Goal: Ask a question: Seek information or help from site administrators or community

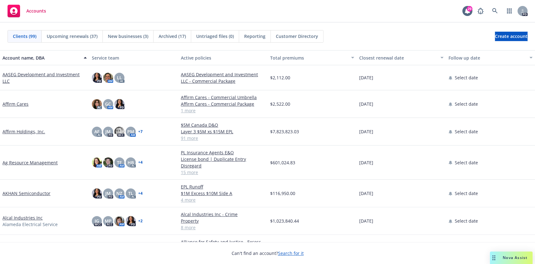
click at [518, 258] on span "Nova Assist" at bounding box center [515, 257] width 25 height 5
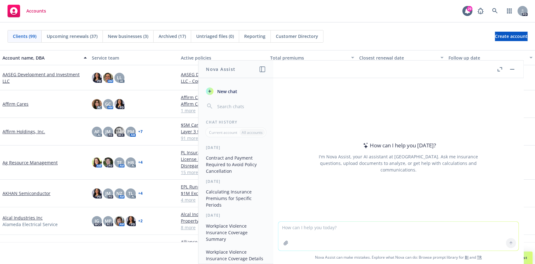
click at [378, 241] on textarea at bounding box center [398, 236] width 240 height 29
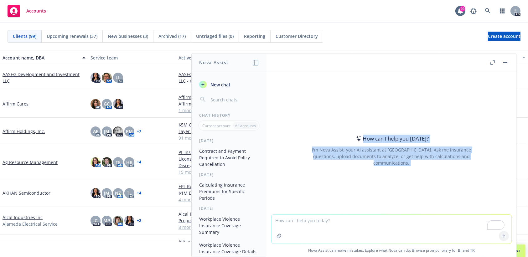
drag, startPoint x: 360, startPoint y: 77, endPoint x: 310, endPoint y: 247, distance: 176.8
click at [310, 247] on div "How can I help you [DATE]? I'm Nova Assist, your AI assistant at Newfront. Ask …" at bounding box center [392, 164] width 250 height 186
click at [361, 226] on icon at bounding box center [365, 230] width 8 height 8
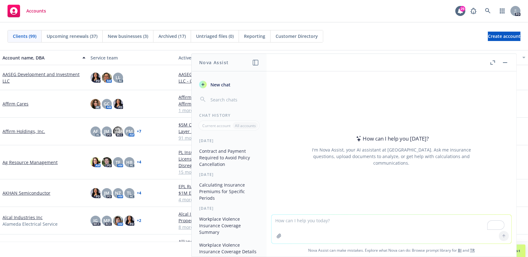
click at [341, 221] on textarea "To enrich screen reader interactions, please activate Accessibility in Grammarl…" at bounding box center [392, 229] width 240 height 29
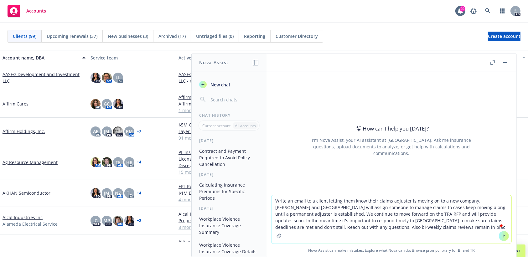
type textarea "Write an email to a client letting them know their claims adjuster is moving on…"
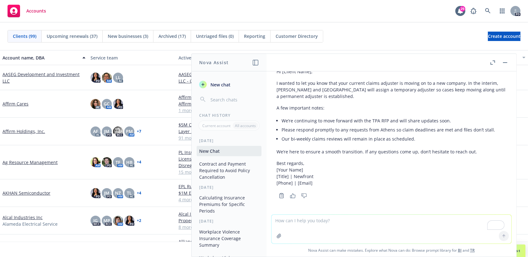
scroll to position [75, 0]
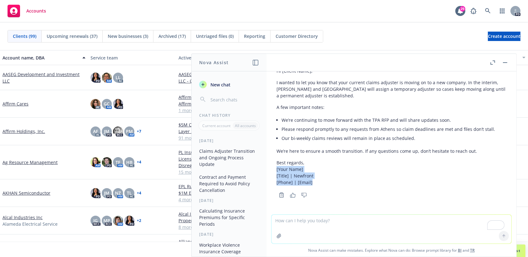
drag, startPoint x: 503, startPoint y: 185, endPoint x: 505, endPoint y: 172, distance: 12.9
click at [505, 172] on div "Write an email to a client letting them know their claims adjuster is moving on…" at bounding box center [392, 142] width 250 height 143
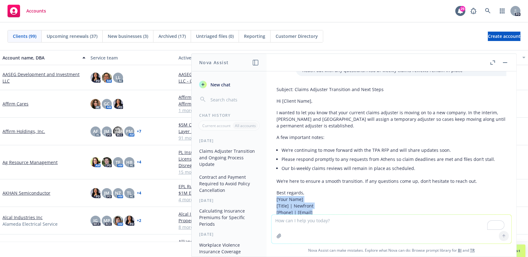
scroll to position [42, 0]
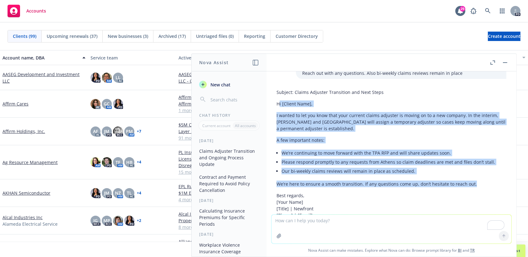
drag, startPoint x: 278, startPoint y: 105, endPoint x: 480, endPoint y: 184, distance: 216.5
click at [480, 184] on div "Subject: Claims Adjuster Transition and Next Steps Hi [Client Name], I wanted t…" at bounding box center [392, 154] width 230 height 135
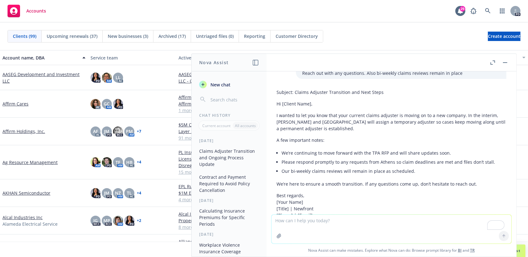
click at [276, 108] on div "Subject: Claims Adjuster Transition and Next Steps Hi [Client Name], I wanted t…" at bounding box center [392, 160] width 240 height 146
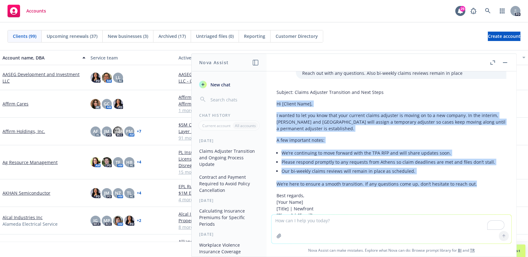
drag, startPoint x: 277, startPoint y: 103, endPoint x: 490, endPoint y: 184, distance: 227.6
click at [490, 184] on div "Subject: Claims Adjuster Transition and Next Steps Hi [Client Name], I wanted t…" at bounding box center [392, 154] width 230 height 135
copy div "Hi [Client Name], I wanted to let you know that your current claims adjuster is…"
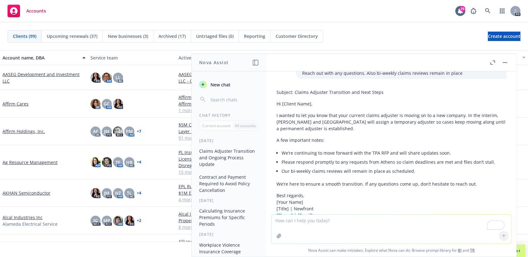
click at [341, 230] on textarea "To enrich screen reader interactions, please activate Accessibility in Grammarl…" at bounding box center [392, 229] width 240 height 29
type textarea "Provide me 10 questions for a workers comp TPA to make sure they are the right …"
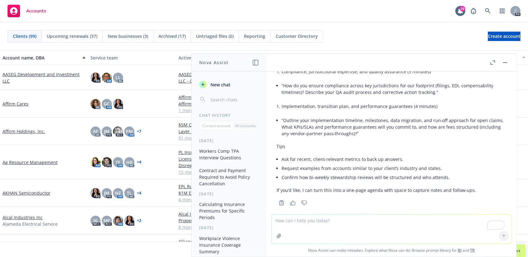
scroll to position [561, 0]
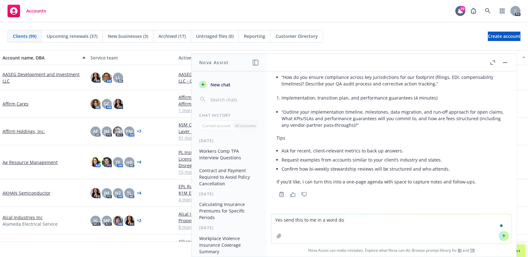
type textarea "Yes send this to me in a word doc"
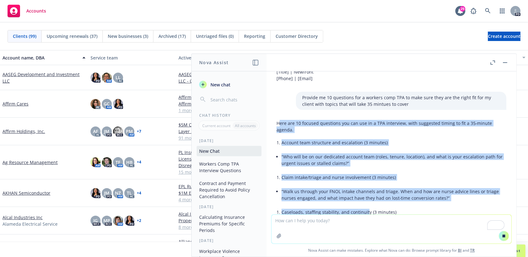
scroll to position [181, 0]
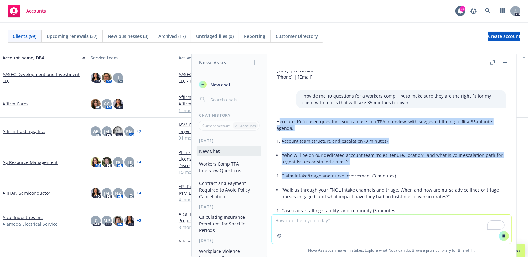
drag, startPoint x: 278, startPoint y: 123, endPoint x: 319, endPoint y: 145, distance: 46.2
click at [305, 137] on li "Account team structure and escalation (3 minutes)" at bounding box center [394, 141] width 225 height 9
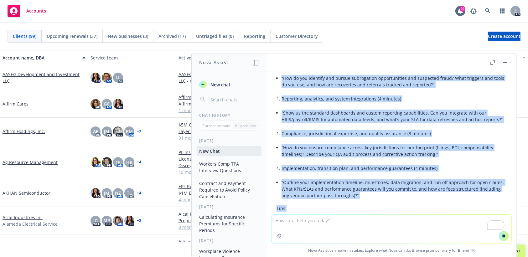
scroll to position [581, 0]
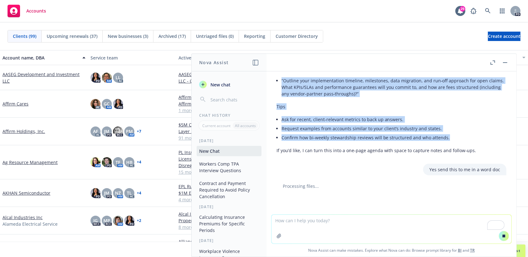
drag, startPoint x: 275, startPoint y: 123, endPoint x: 474, endPoint y: 139, distance: 199.7
click at [401, 88] on li "“Outline your implementation timeline, milestones, data migration, and run‑off …" at bounding box center [394, 87] width 225 height 22
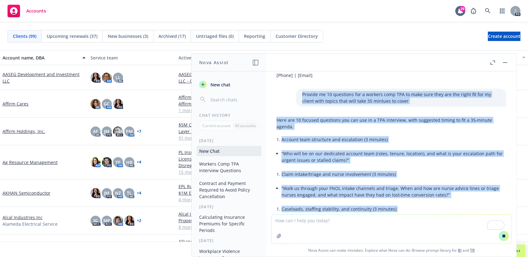
scroll to position [181, 0]
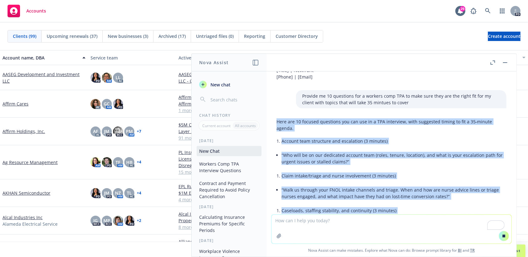
drag, startPoint x: 472, startPoint y: 149, endPoint x: 273, endPoint y: 122, distance: 200.5
copy div "Lore ips 10 dolorsi ametconse adi eli sed do e TEM incididun, utla etdolorem al…"
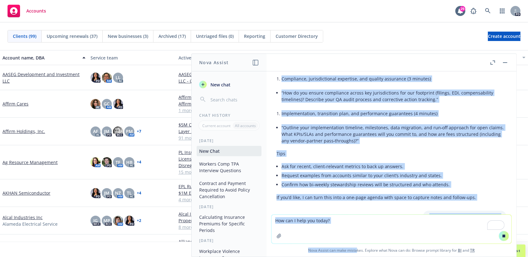
scroll to position [581, 0]
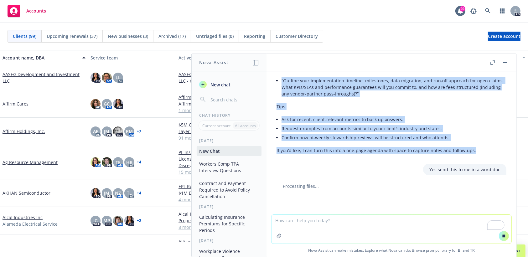
drag, startPoint x: 275, startPoint y: 122, endPoint x: 488, endPoint y: 157, distance: 215.3
click at [488, 157] on div "Write an email to a client letting them know their claims adjuster is moving on…" at bounding box center [392, 142] width 250 height 143
copy div "Lore ips 10 dolorsi ametconse adi eli sed do e TEM incididun, utla etdolorem al…"
